Goal: Transaction & Acquisition: Purchase product/service

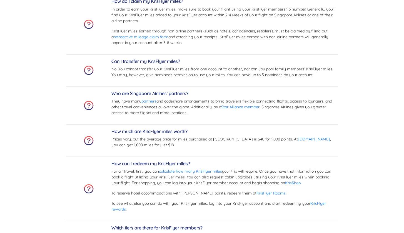
scroll to position [1603, 0]
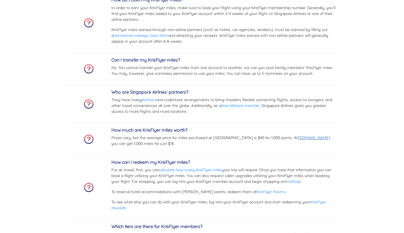
click at [300, 138] on link "[DOMAIN_NAME]" at bounding box center [314, 137] width 32 height 5
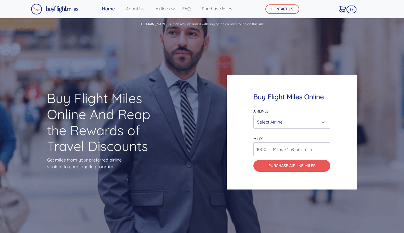
click at [321, 121] on div "Select Airline" at bounding box center [290, 122] width 67 height 11
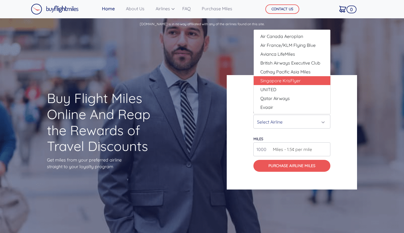
click at [287, 79] on span "Singapore KrisFlyer" at bounding box center [280, 80] width 40 height 7
select select "Singapore KrisFlyer"
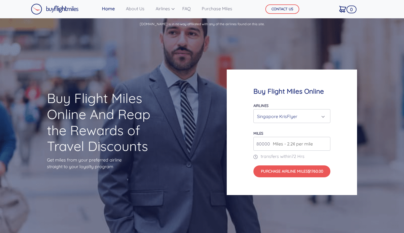
click at [323, 116] on div "Singapore KrisFlyer" at bounding box center [290, 116] width 67 height 11
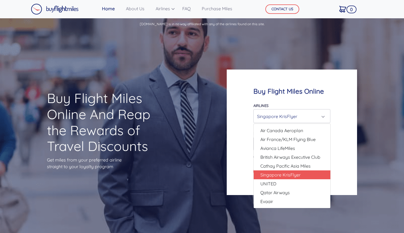
click at [342, 112] on div "Buy Flight Miles Online Airlines Air Canada Aeroplan Air France/KLM Flying Blue…" at bounding box center [291, 133] width 130 height 126
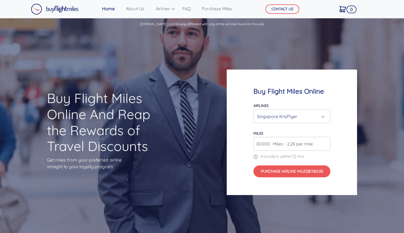
type input "81000"
click at [325, 143] on input "81000" at bounding box center [291, 144] width 77 height 14
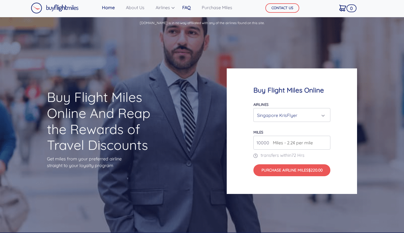
type input "10000"
click at [190, 10] on link "FAQ" at bounding box center [186, 7] width 13 height 11
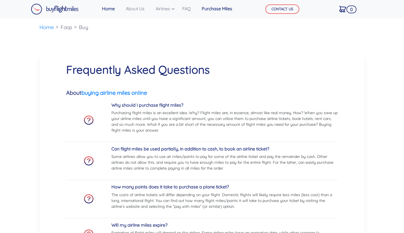
click at [216, 7] on link "Purchase Miles" at bounding box center [216, 8] width 35 height 11
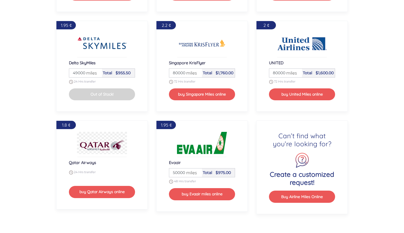
scroll to position [685, 0]
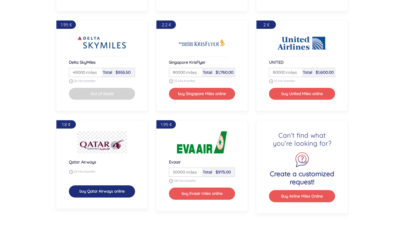
click at [101, 192] on button "buy Qatar Airways online" at bounding box center [102, 192] width 66 height 12
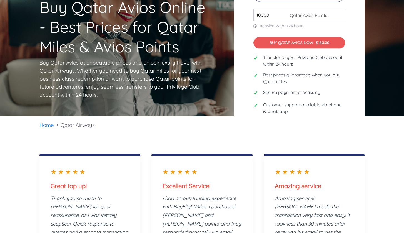
scroll to position [54, 0]
